Goal: Subscribe to service/newsletter

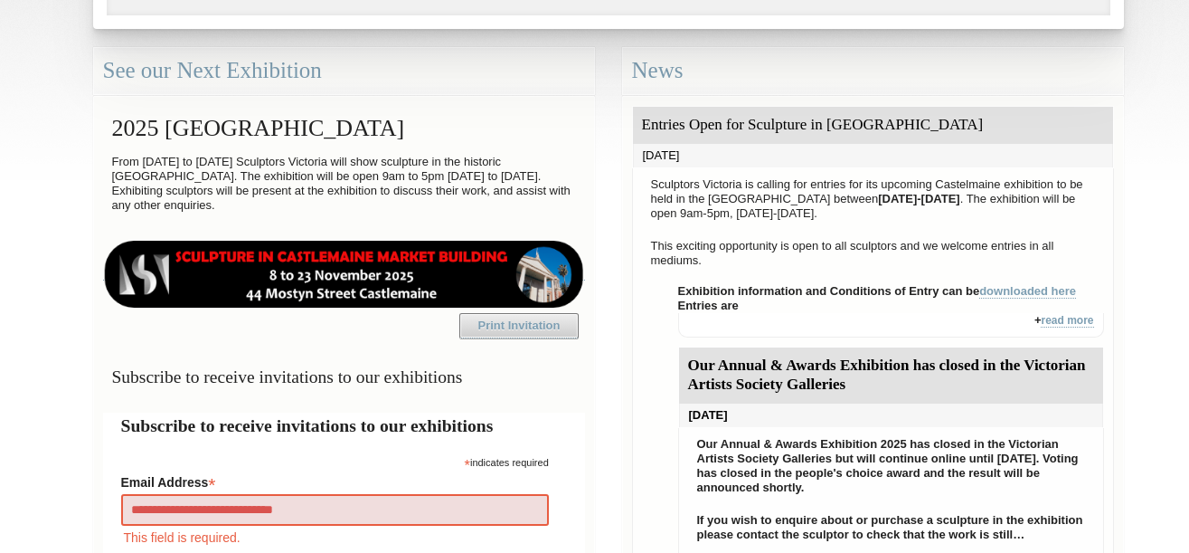
type input "**********"
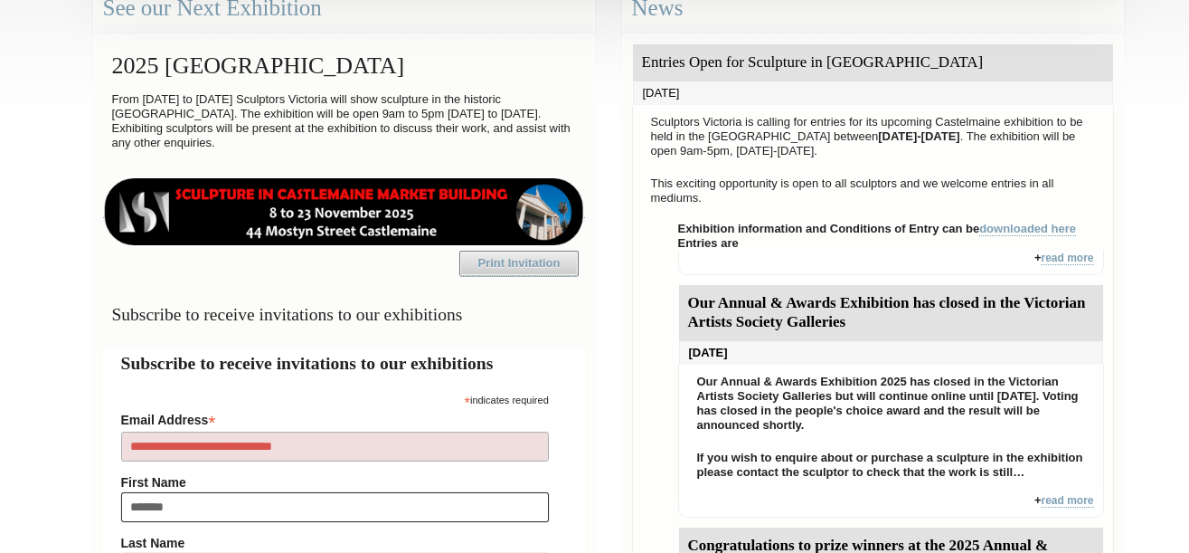
type input "********"
type input "****"
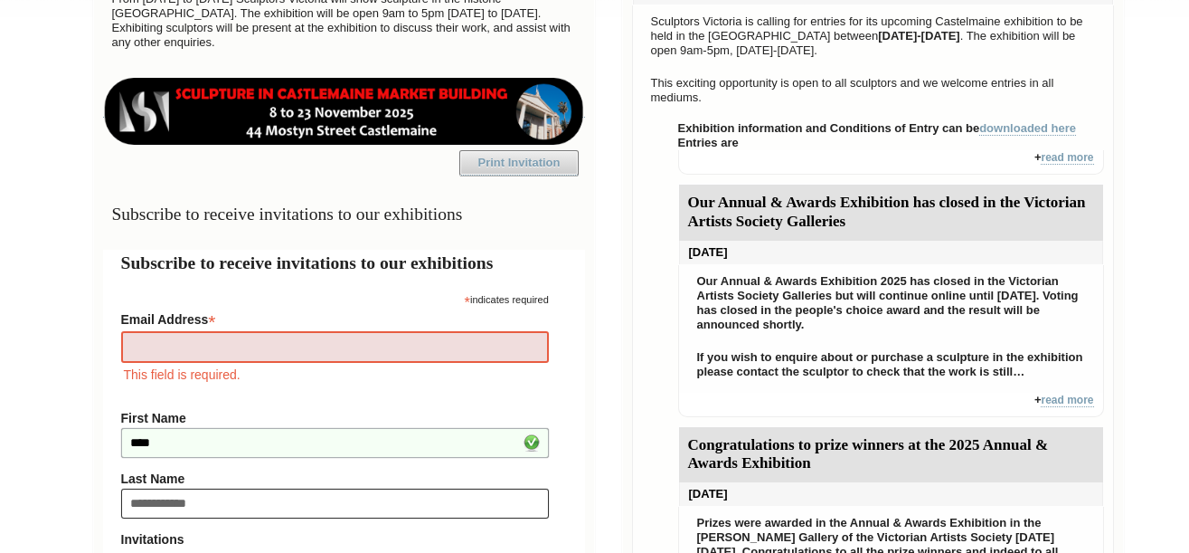
type input "**********"
